Goal: Find specific page/section: Find specific page/section

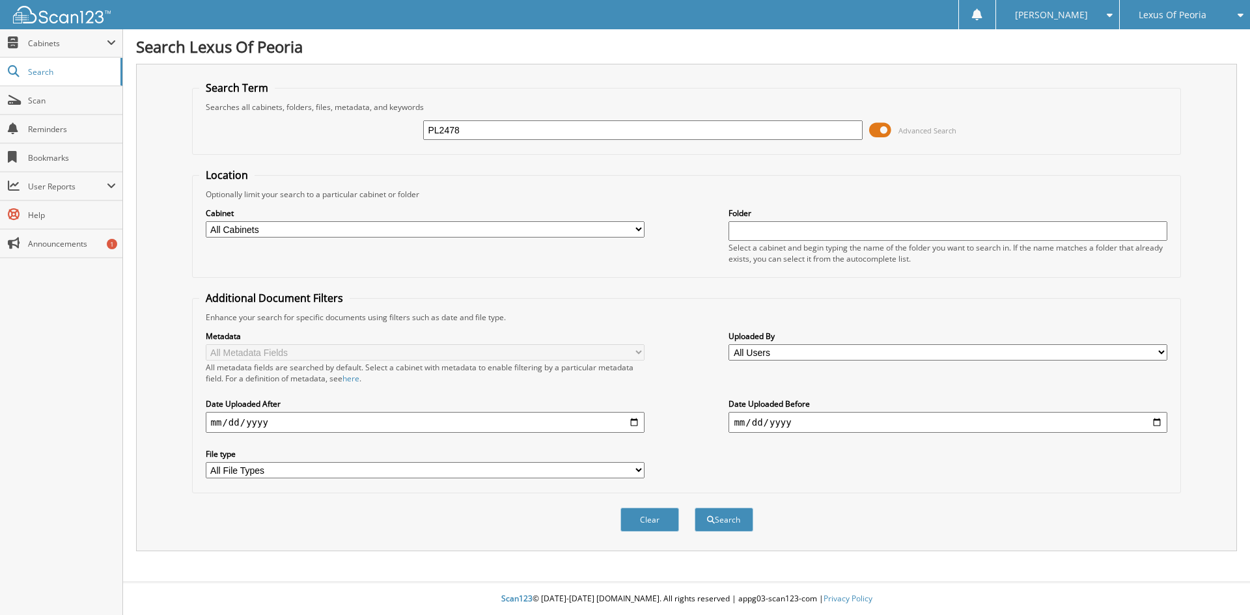
type input "PL2478"
click at [695, 508] on button "Search" at bounding box center [724, 520] width 59 height 24
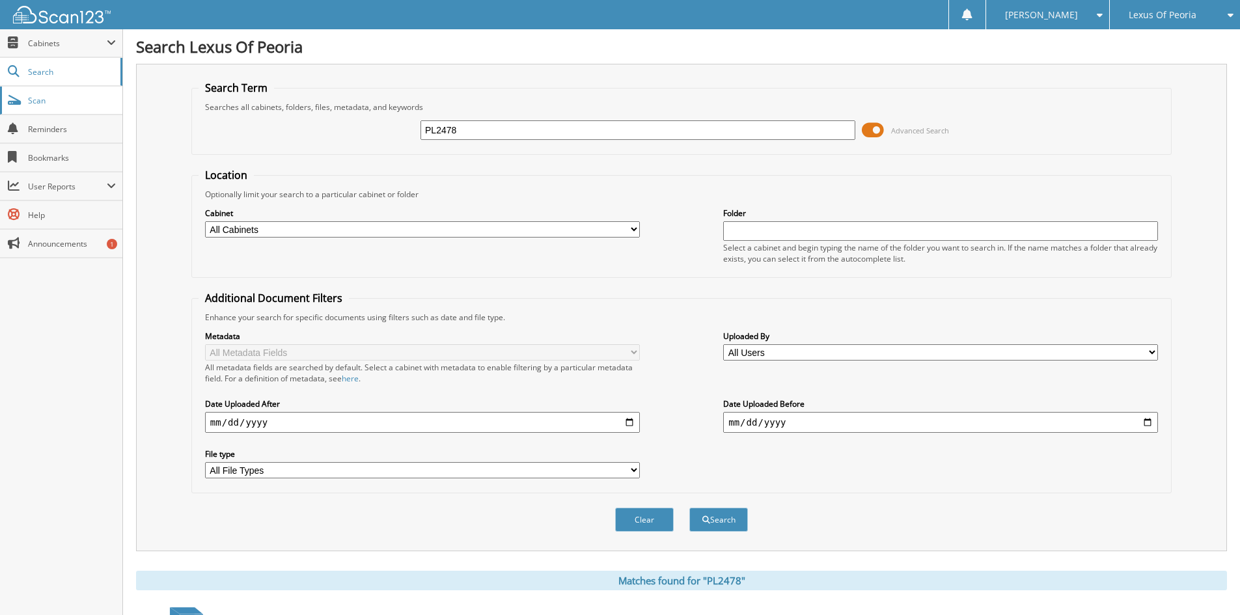
click at [81, 107] on link "Scan" at bounding box center [61, 101] width 122 height 28
